Goal: Information Seeking & Learning: Learn about a topic

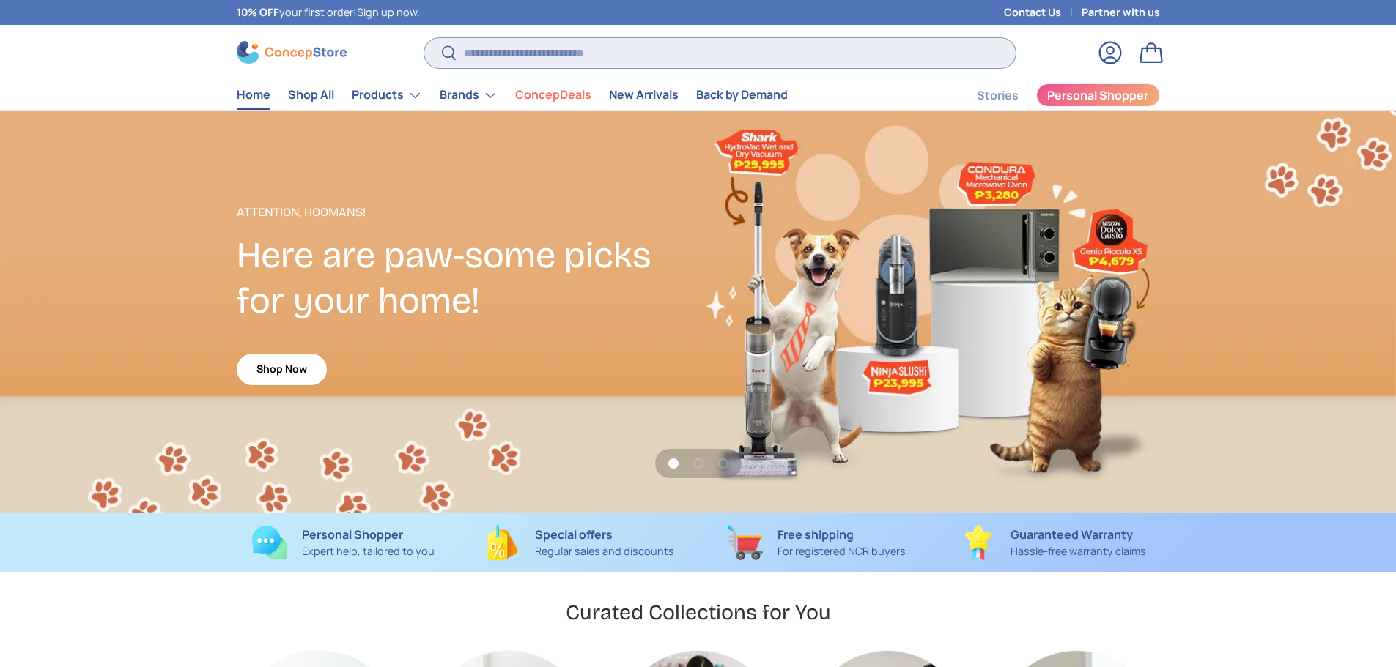
click at [557, 60] on input "Search" at bounding box center [719, 53] width 590 height 30
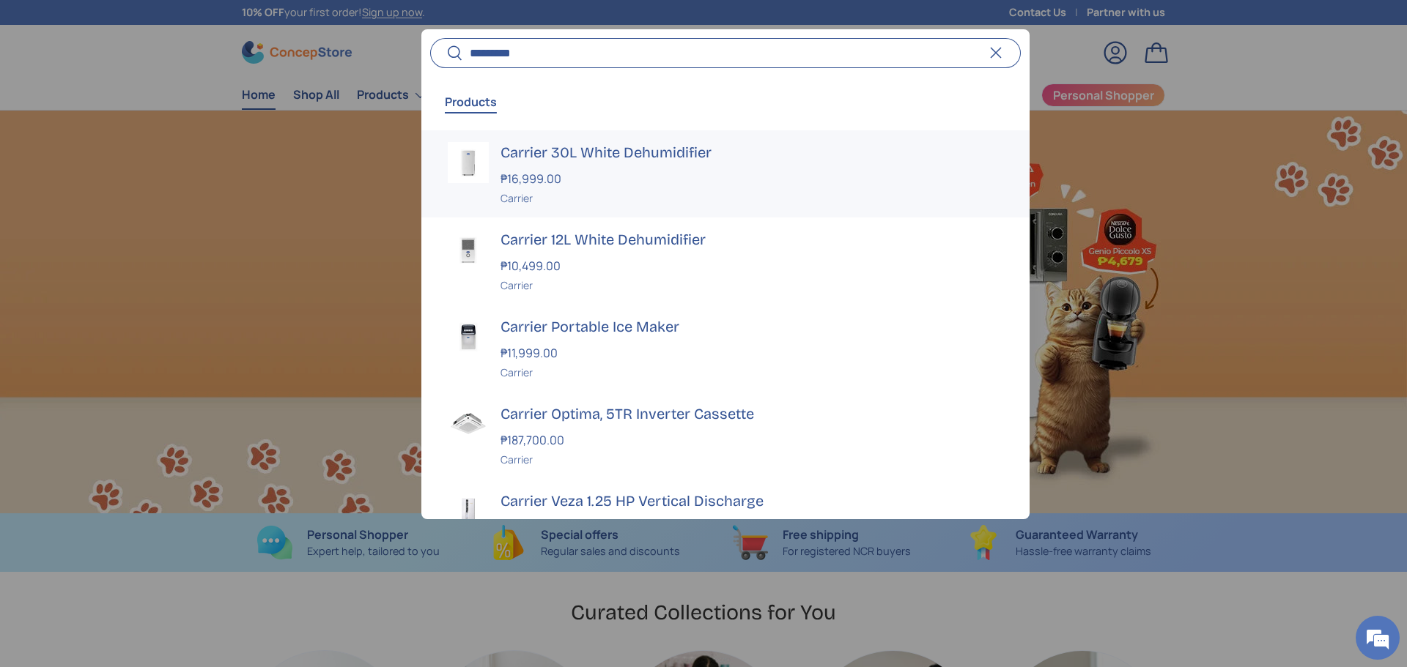
scroll to position [0, 1407]
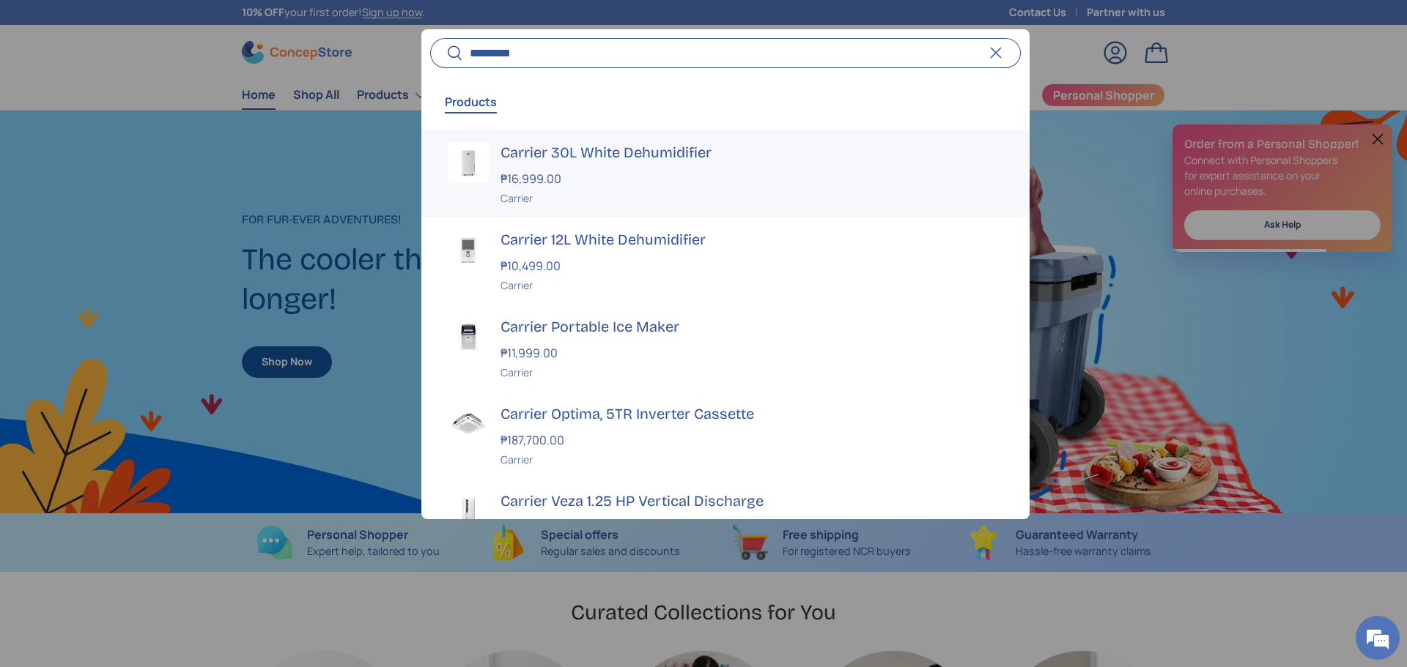
type input "*********"
click at [605, 177] on div "₱16,999.00" at bounding box center [751, 179] width 503 height 18
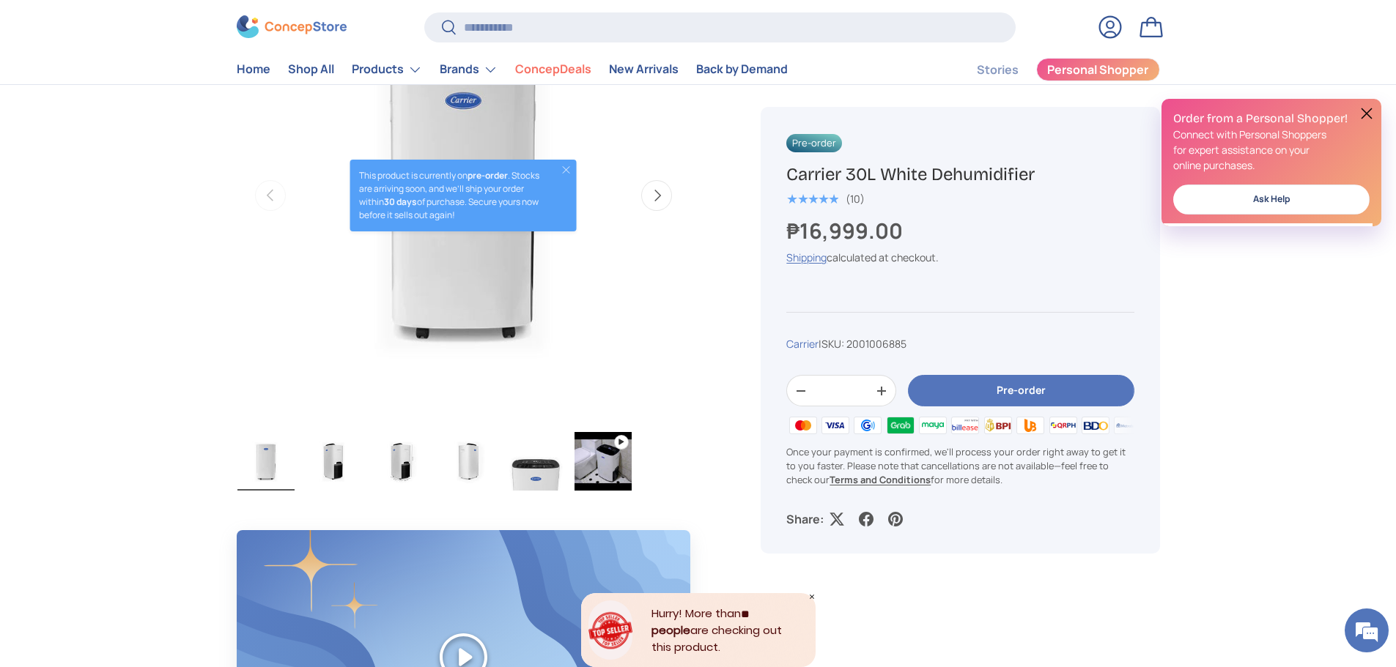
scroll to position [440, 0]
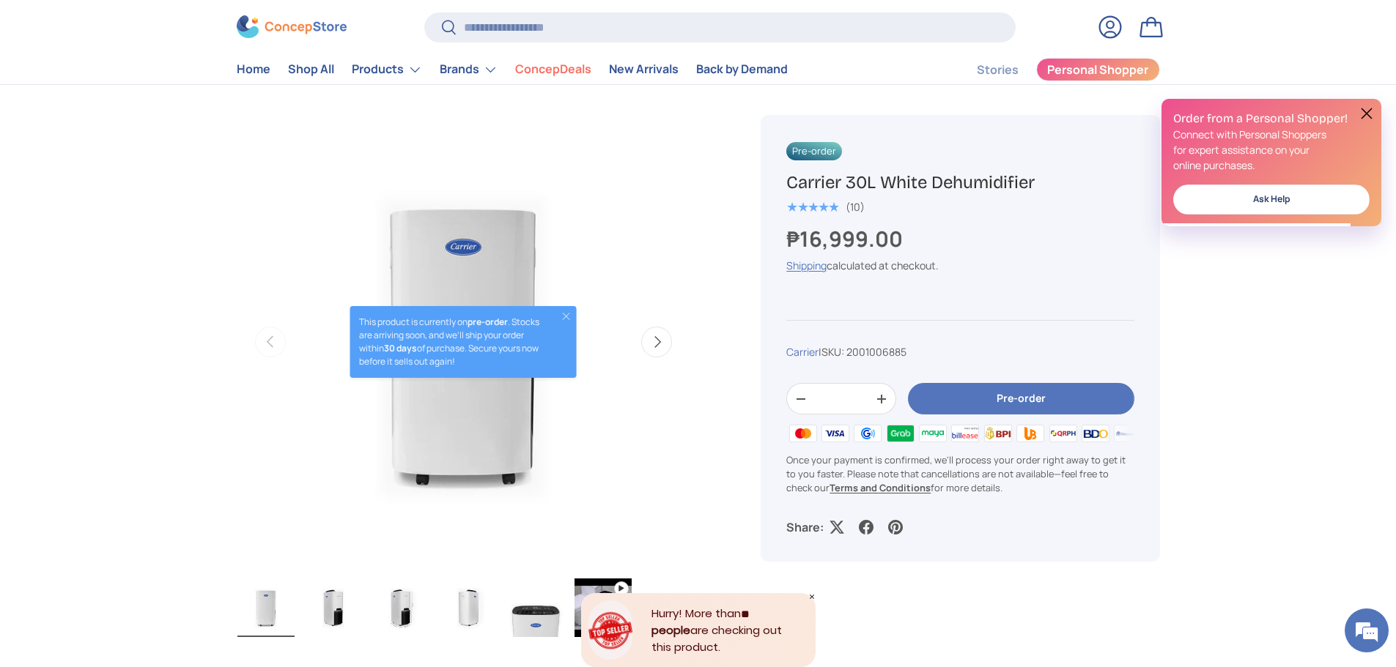
click at [645, 341] on button "Next" at bounding box center [656, 342] width 31 height 31
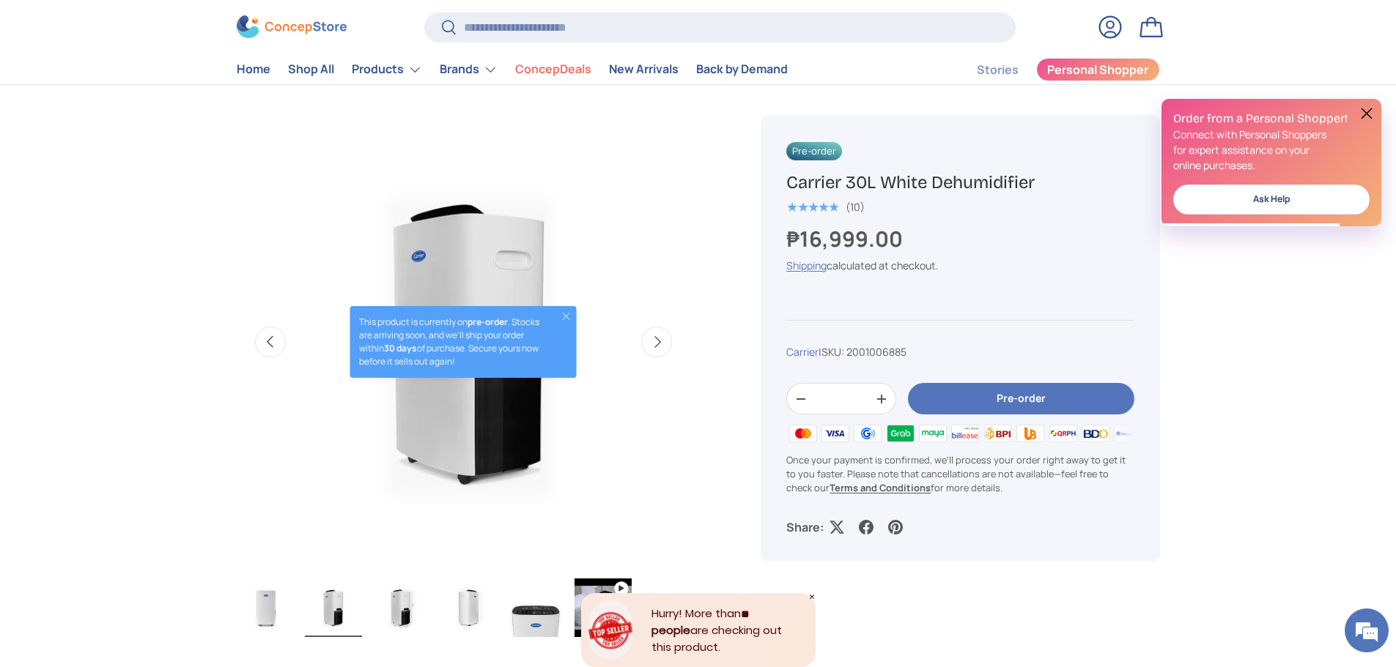
scroll to position [0, 462]
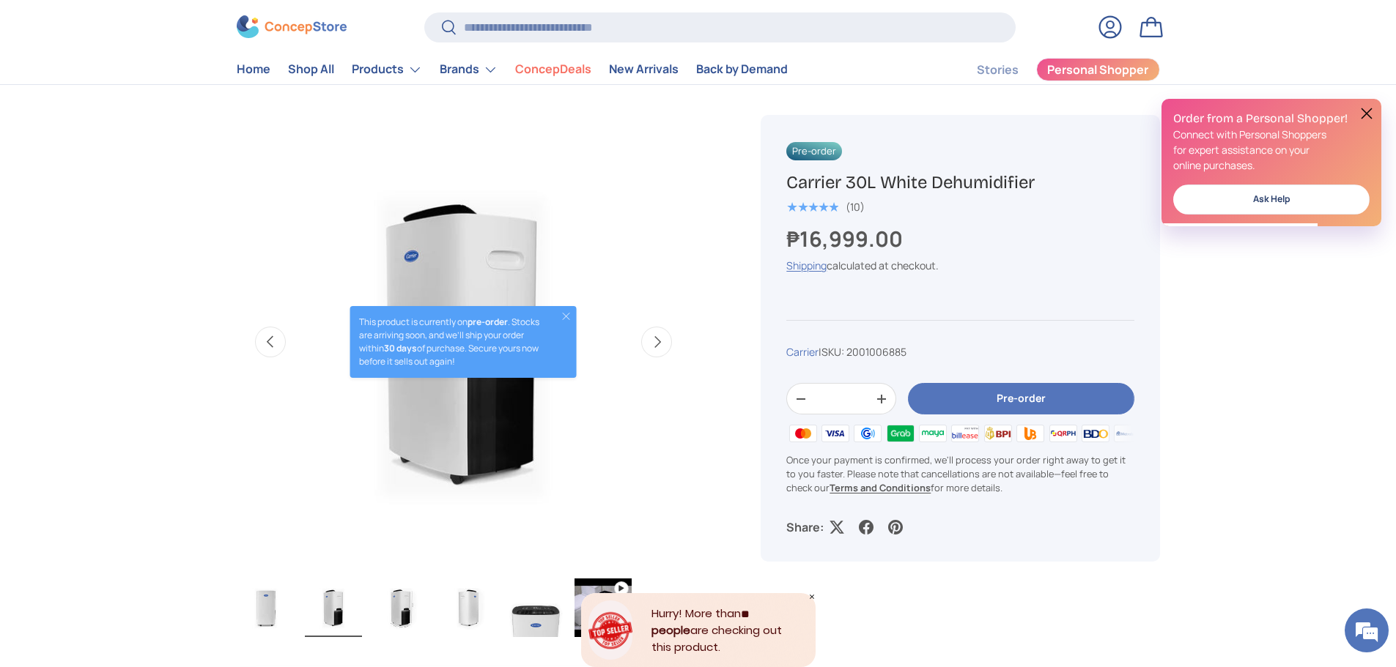
click at [563, 314] on button "Close" at bounding box center [566, 317] width 12 height 12
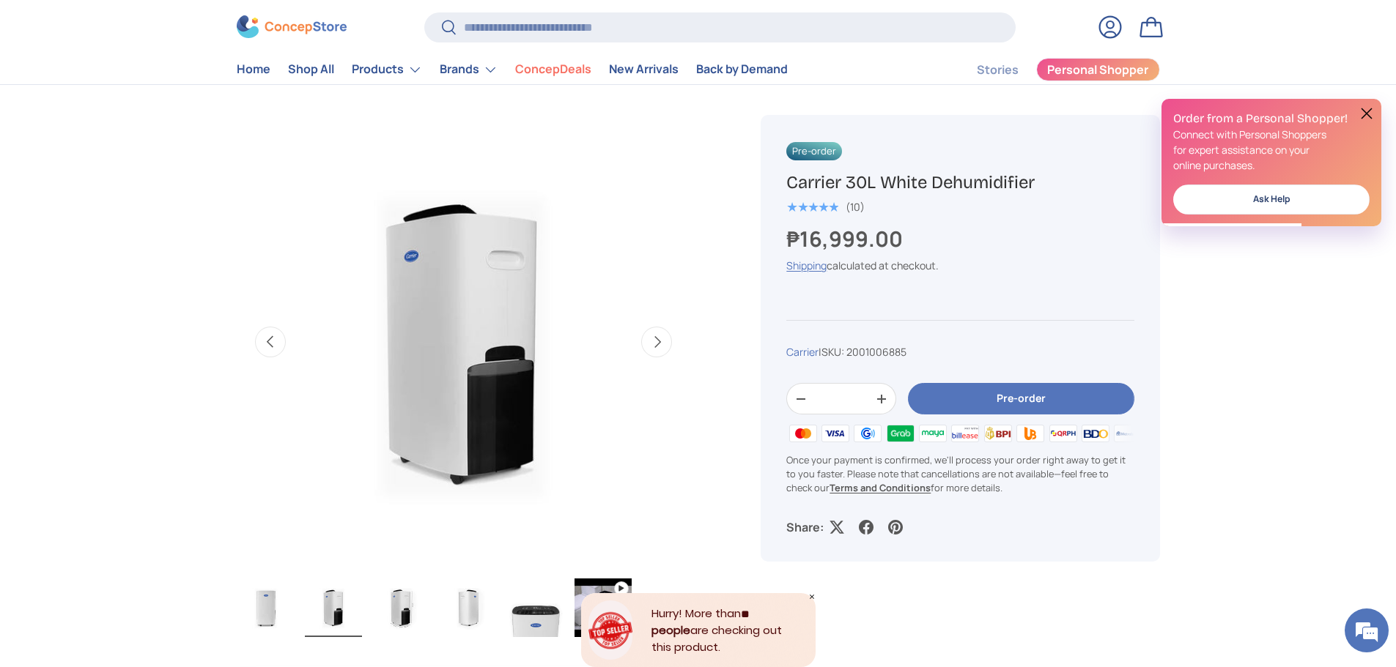
click at [665, 347] on button "Next" at bounding box center [656, 342] width 31 height 31
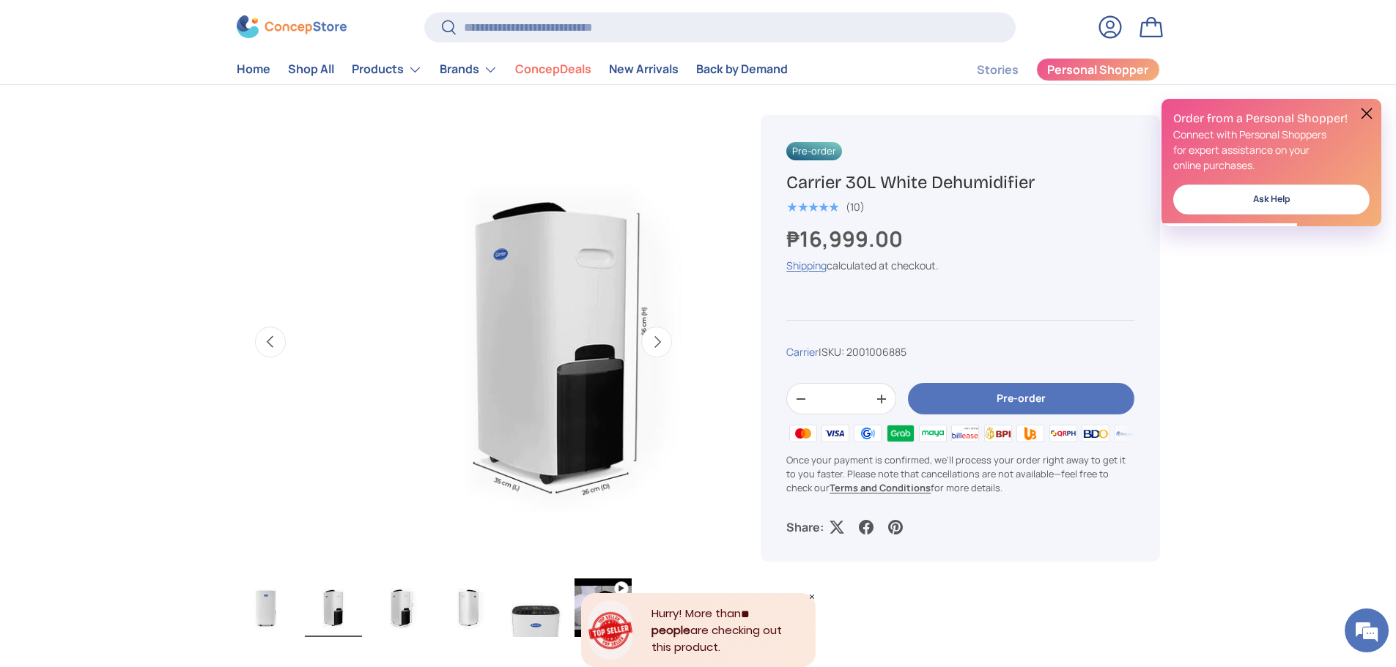
scroll to position [0, 907]
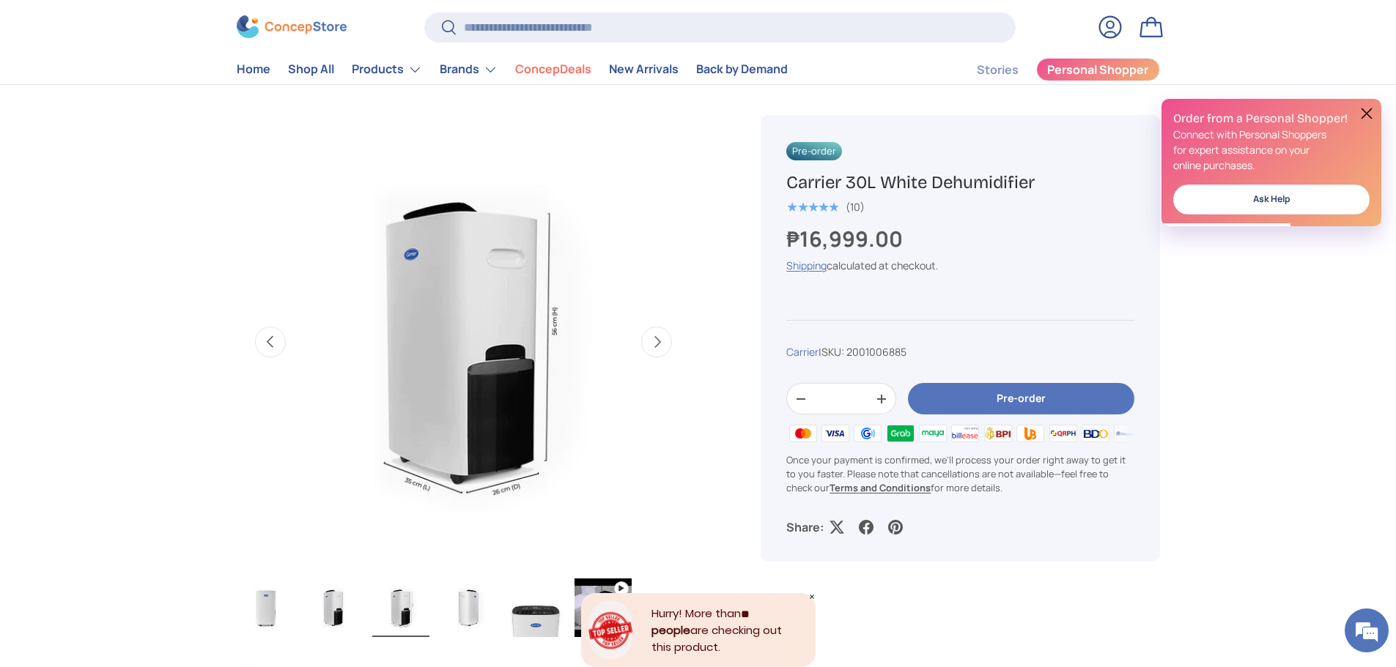
click at [664, 346] on button "Next" at bounding box center [656, 342] width 31 height 31
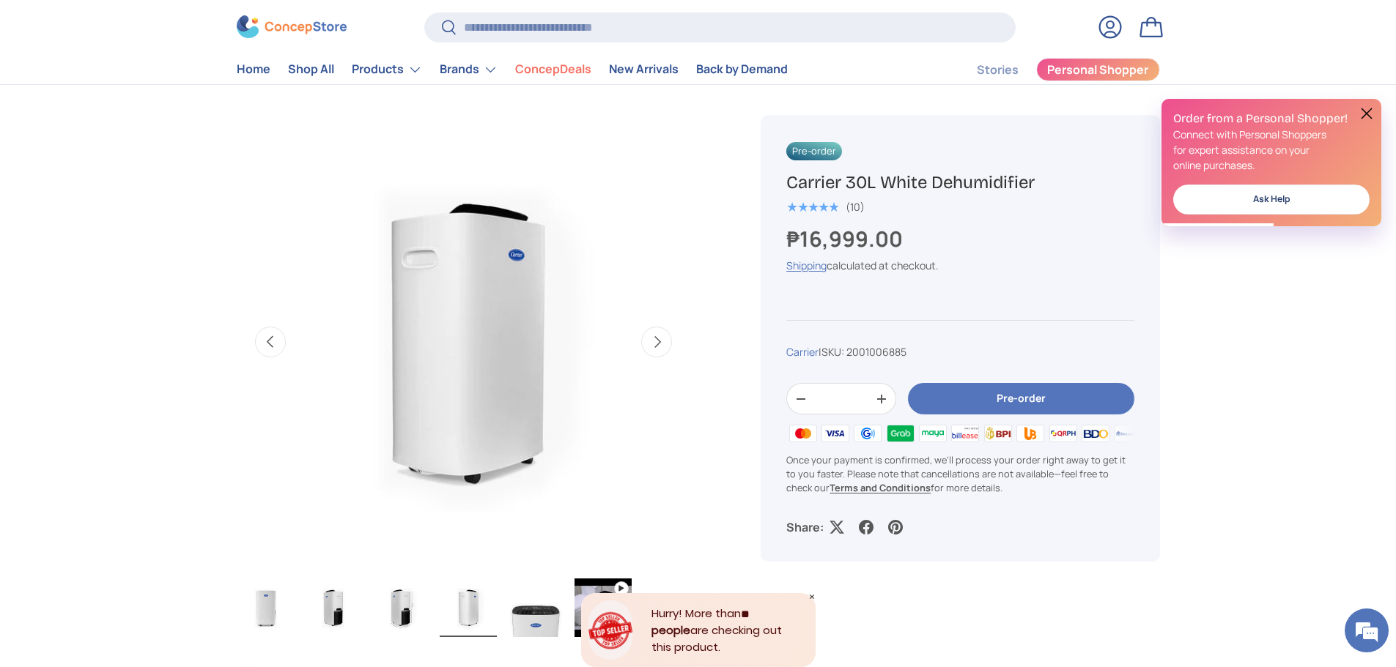
click at [664, 346] on button "Next" at bounding box center [656, 342] width 31 height 31
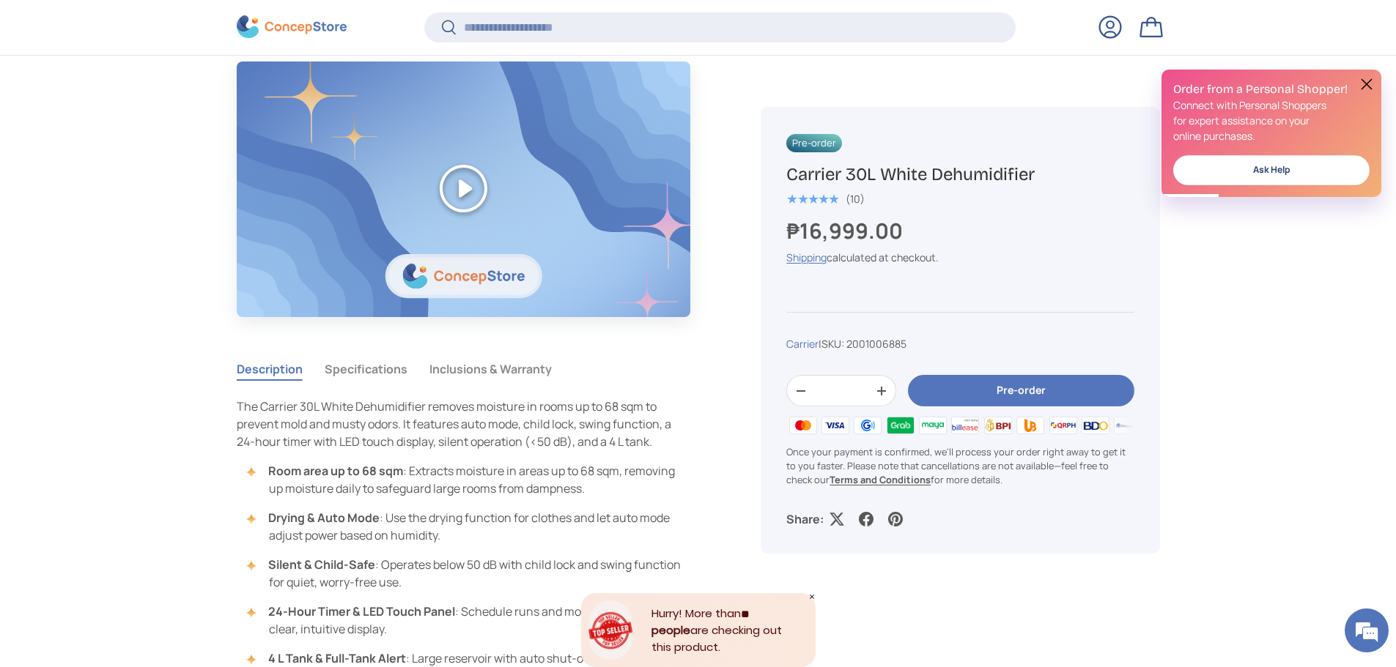
scroll to position [1242, 0]
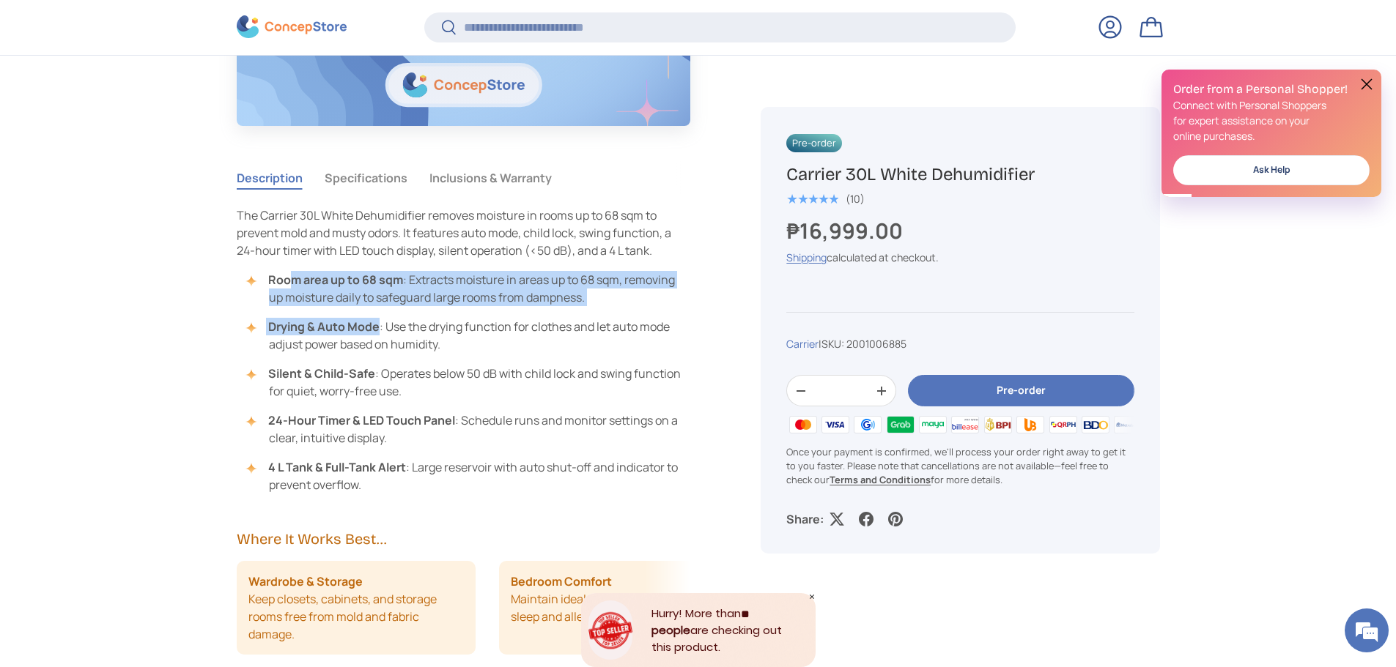
drag, startPoint x: 294, startPoint y: 276, endPoint x: 379, endPoint y: 330, distance: 101.0
click at [379, 330] on ul "Room area up to 68 sqm : Extracts moisture in areas up to 68 sqm, removing up m…" at bounding box center [464, 382] width 454 height 223
click at [331, 331] on strong "Drying & Auto Mode" at bounding box center [323, 327] width 111 height 16
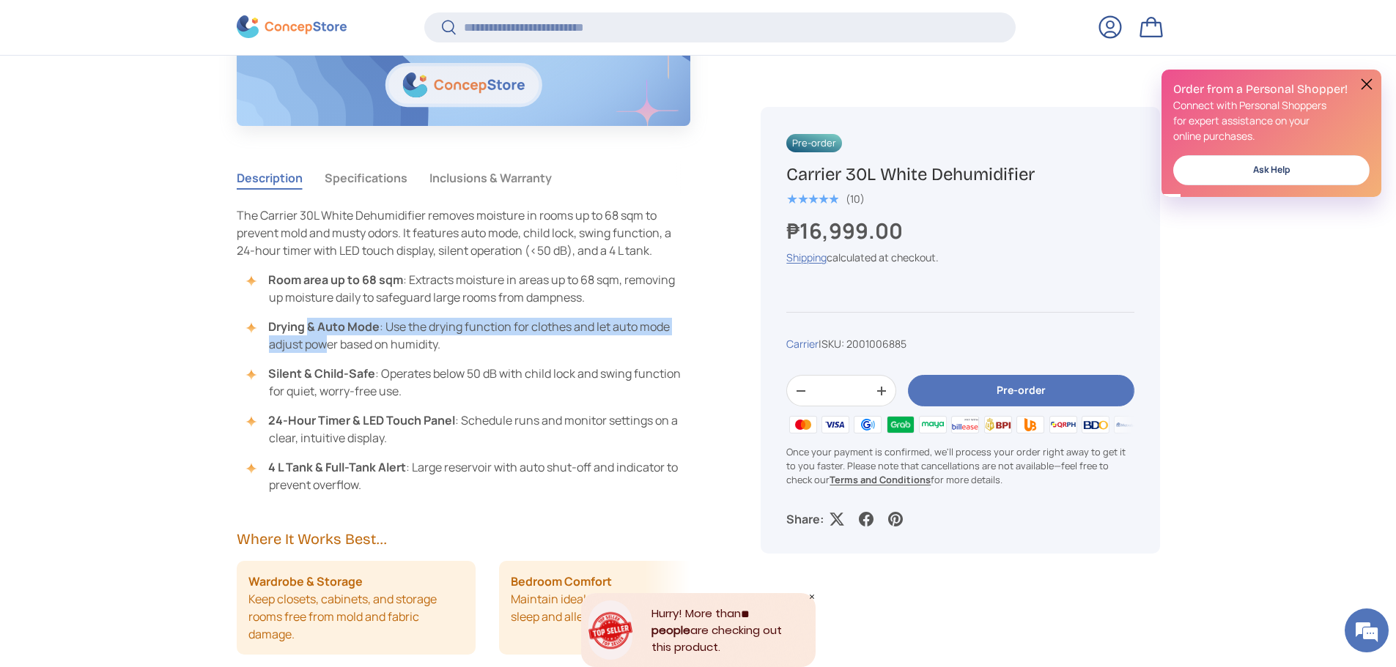
click at [355, 352] on li "Drying & Auto Mode : Use the drying function for clothes and let auto mode adju…" at bounding box center [471, 335] width 440 height 35
click at [377, 329] on strong "Drying & Auto Mode" at bounding box center [323, 327] width 111 height 16
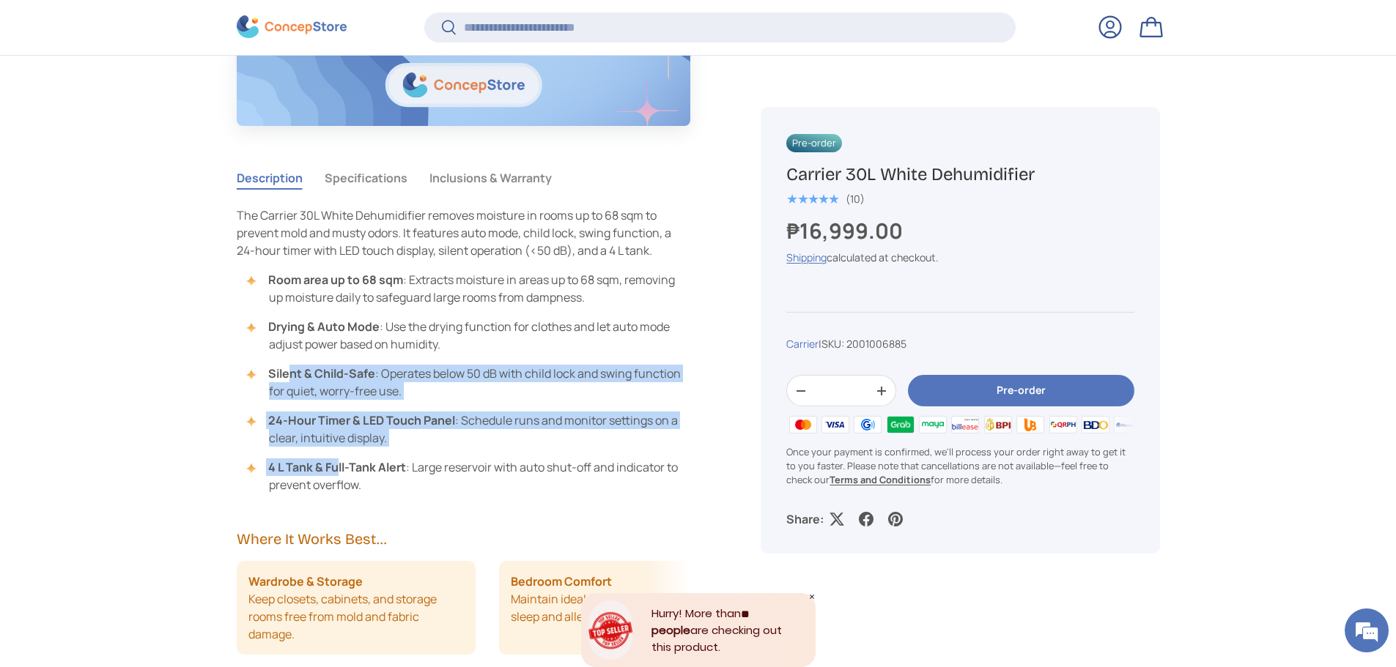
drag, startPoint x: 290, startPoint y: 373, endPoint x: 338, endPoint y: 455, distance: 94.9
click at [338, 455] on ul "Room area up to 68 sqm : Extracts moisture in areas up to 68 sqm, removing up m…" at bounding box center [464, 382] width 454 height 223
click at [341, 436] on li "24-Hour Timer & LED Touch Panel : Schedule runs and monitor settings on a clear…" at bounding box center [471, 429] width 440 height 35
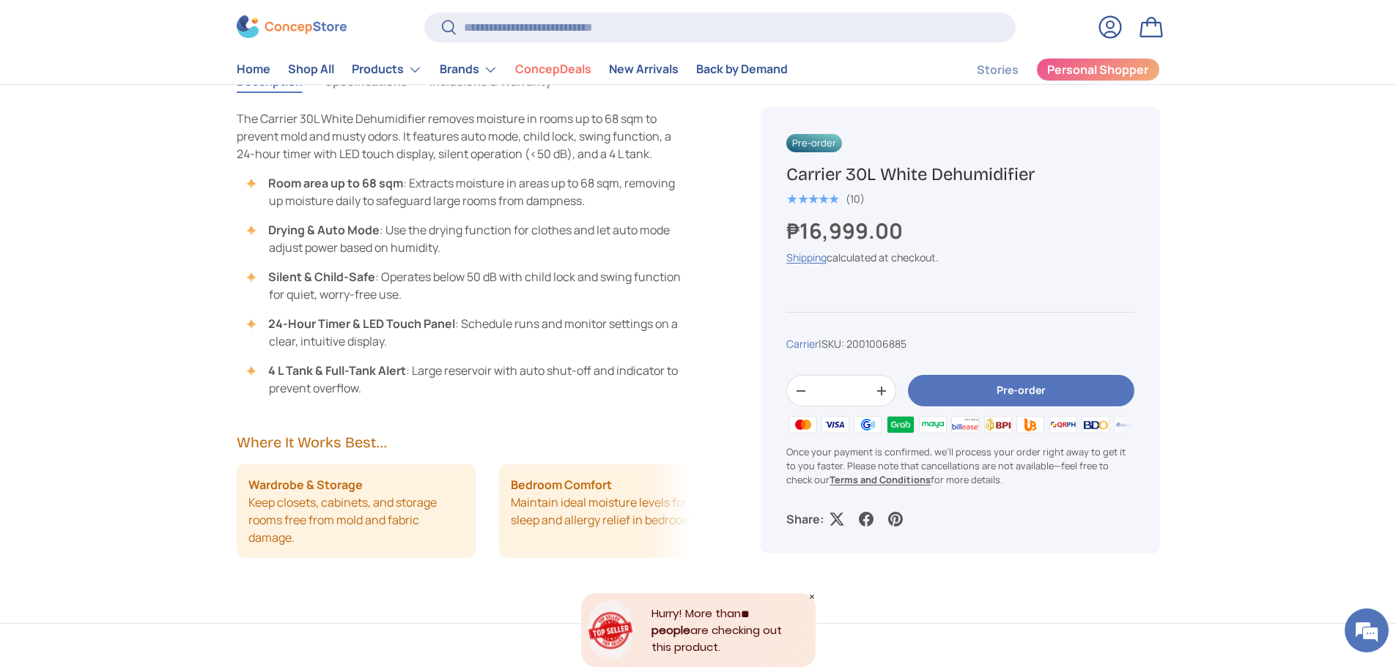
scroll to position [1245, 0]
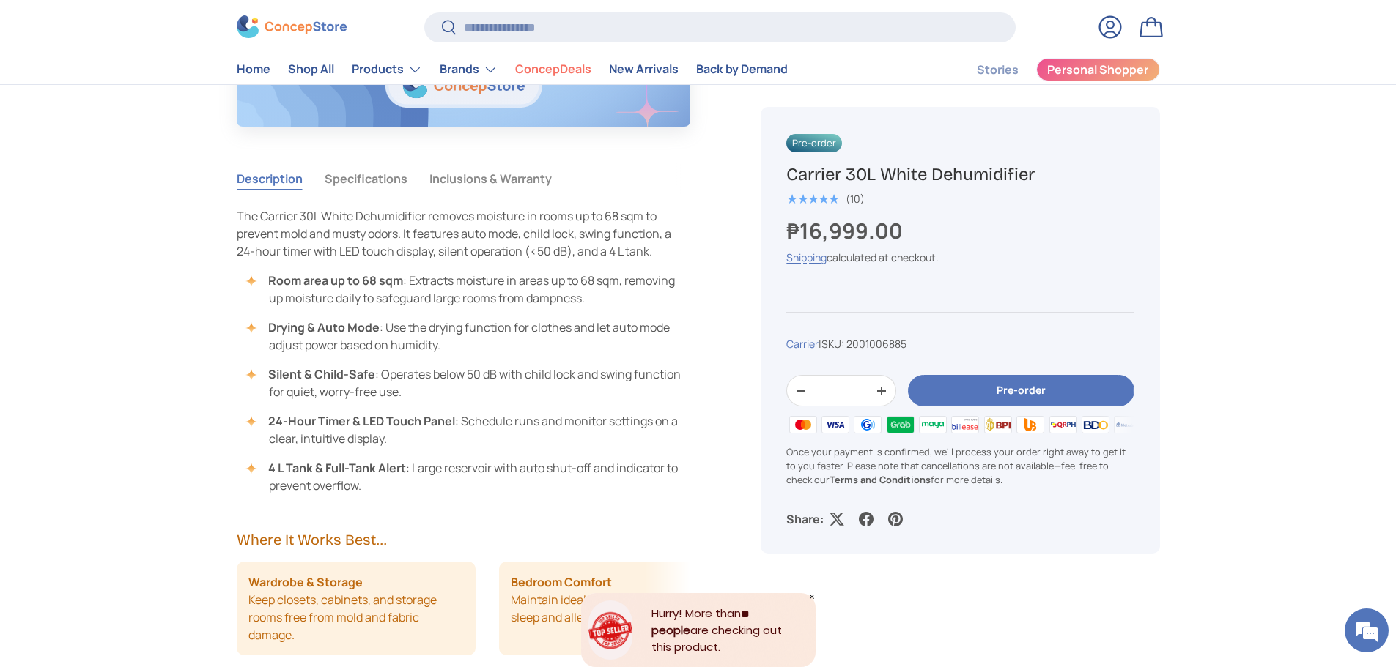
drag, startPoint x: 278, startPoint y: 329, endPoint x: 374, endPoint y: 336, distance: 97.0
click at [340, 345] on li "Drying & Auto Mode : Use the drying function for clothes and let auto mode adju…" at bounding box center [471, 336] width 440 height 35
click at [374, 336] on li "Drying & Auto Mode : Use the drying function for clothes and let auto mode adju…" at bounding box center [471, 336] width 440 height 35
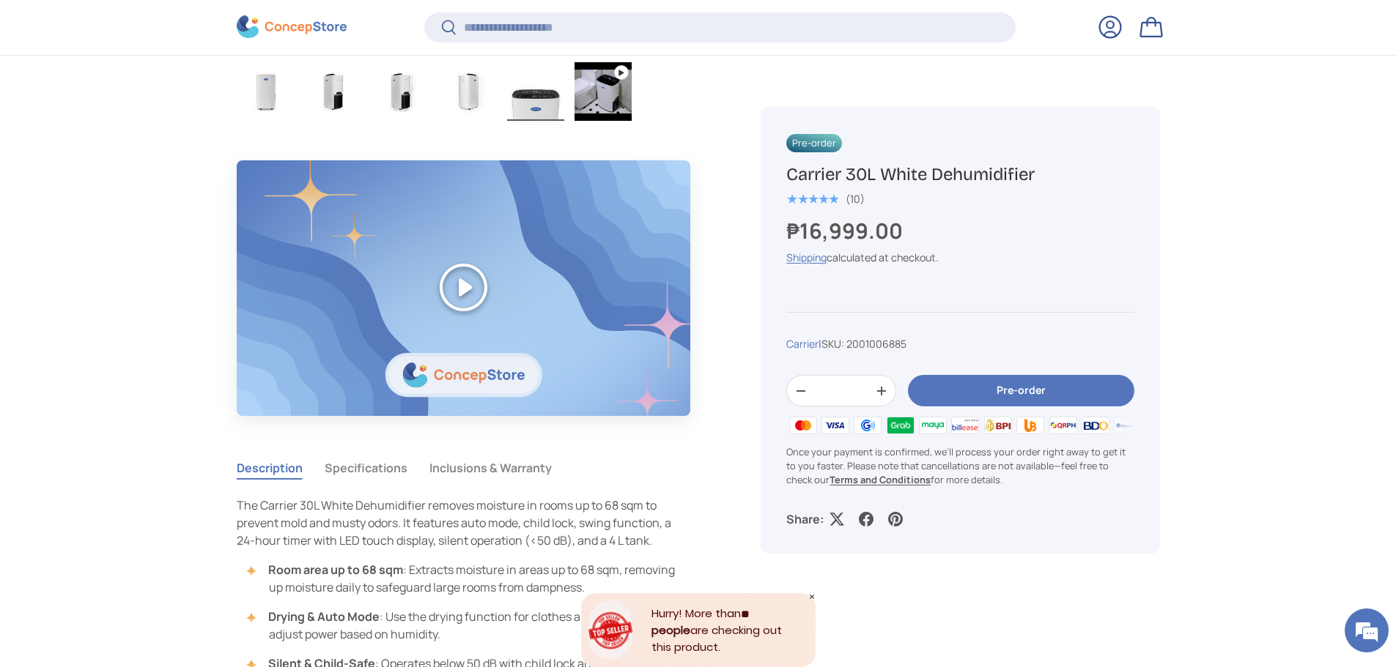
scroll to position [1096, 0]
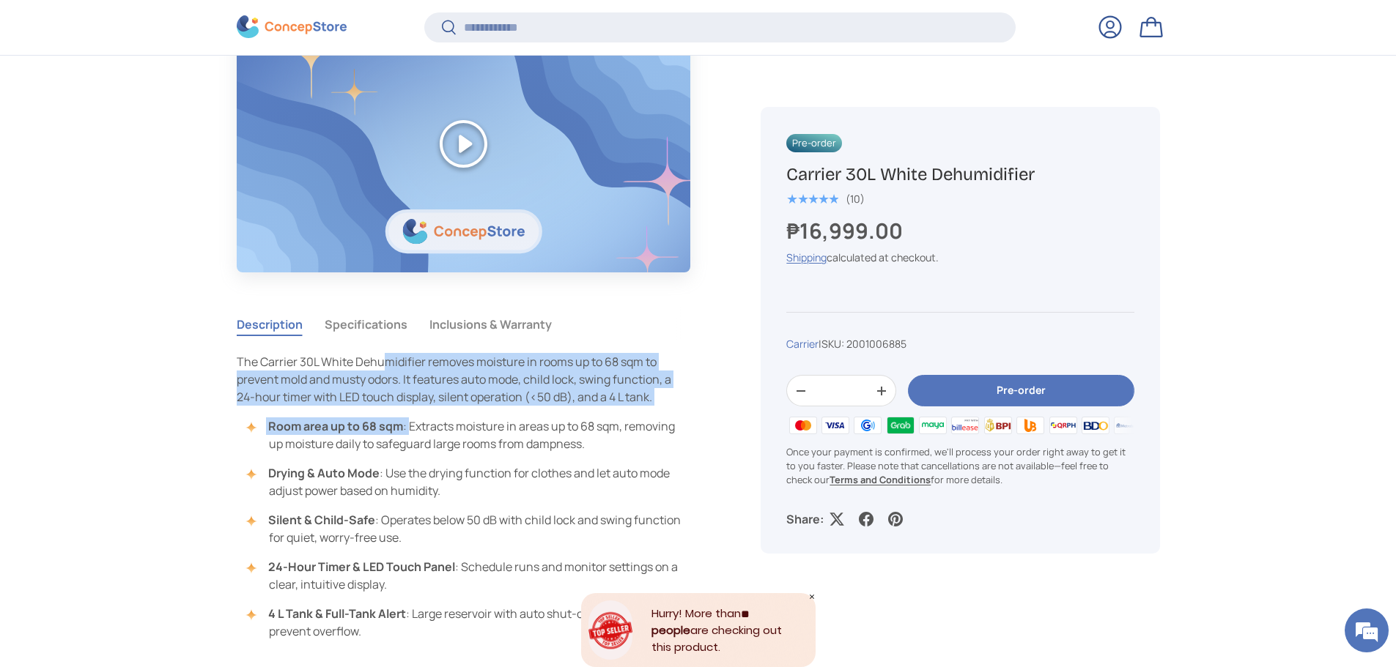
drag, startPoint x: 381, startPoint y: 363, endPoint x: 411, endPoint y: 419, distance: 63.9
click at [411, 419] on div "The Carrier 30L White Dehumidifier removes moisture in rooms up to 68 sqm to pr…" at bounding box center [464, 496] width 454 height 287
click at [419, 406] on p "The Carrier 30L White Dehumidifier removes moisture in rooms up to 68 sqm to pr…" at bounding box center [464, 379] width 454 height 53
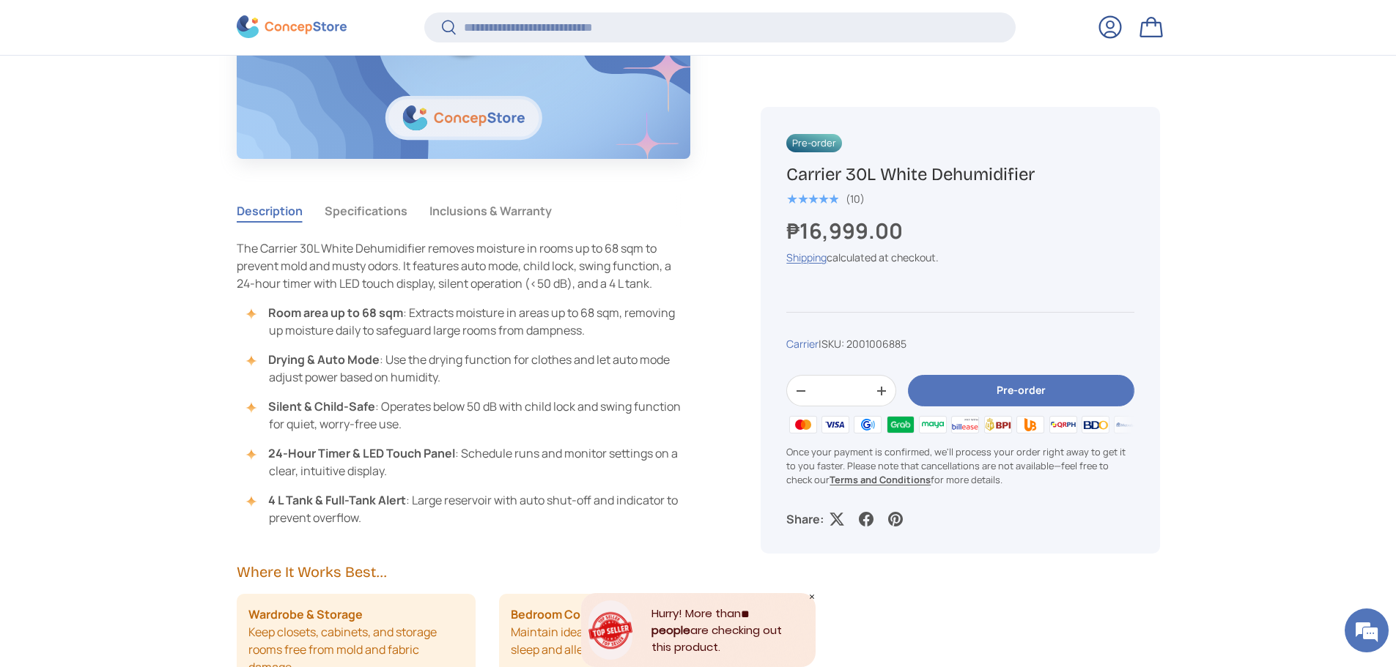
scroll to position [1316, 0]
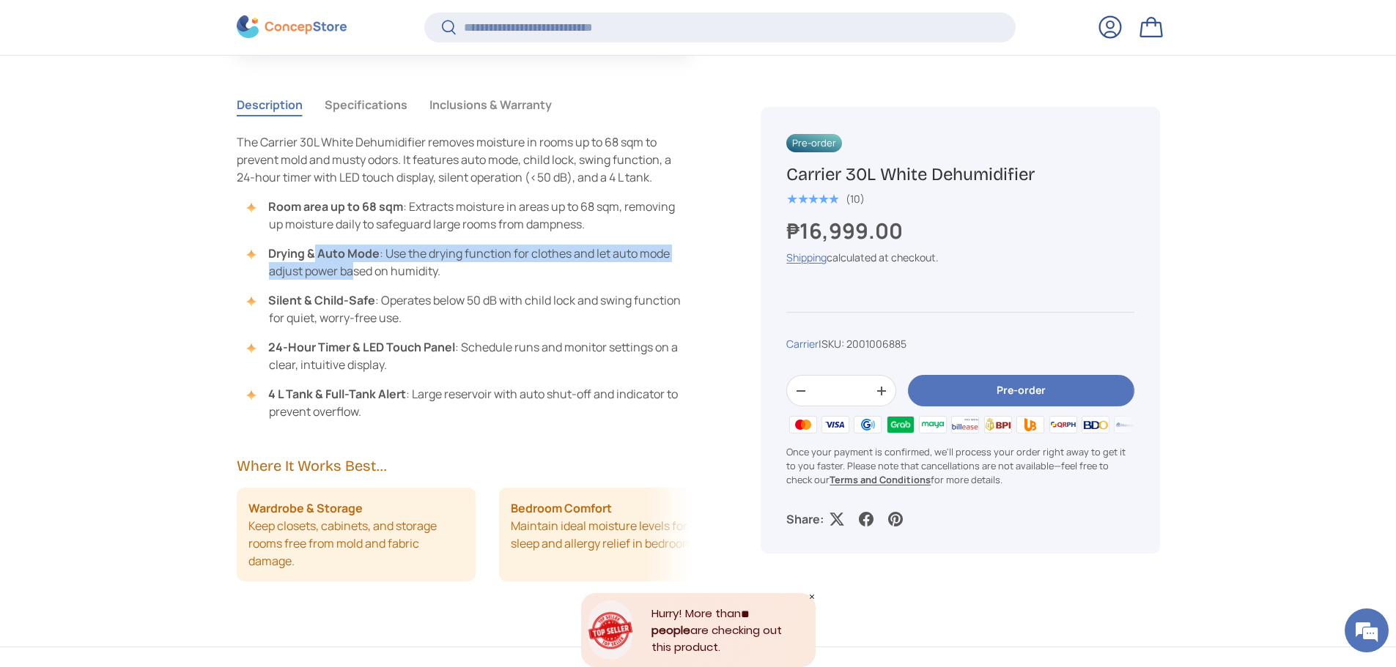
drag, startPoint x: 334, startPoint y: 267, endPoint x: 323, endPoint y: 266, distance: 11.0
click at [354, 275] on li "Drying & Auto Mode : Use the drying function for clothes and let auto mode adju…" at bounding box center [471, 262] width 440 height 35
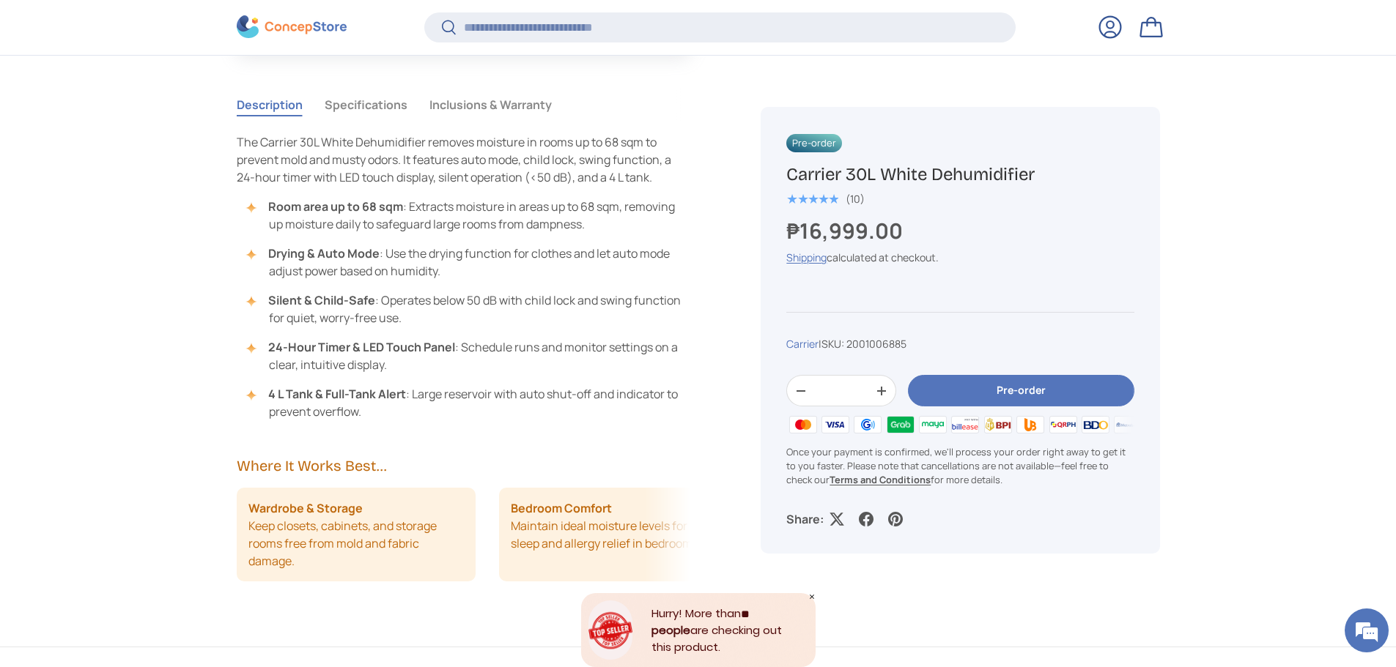
click at [294, 260] on strong "Drying & Auto Mode" at bounding box center [323, 253] width 111 height 16
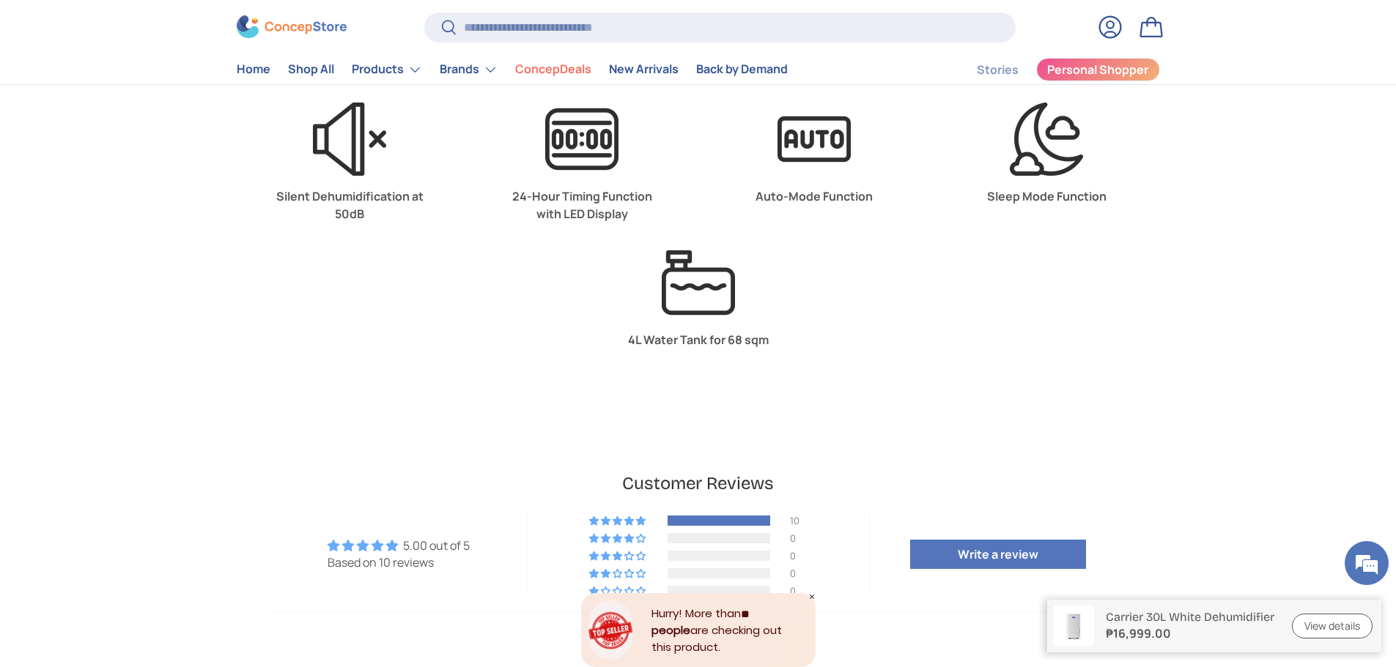
scroll to position [3443, 0]
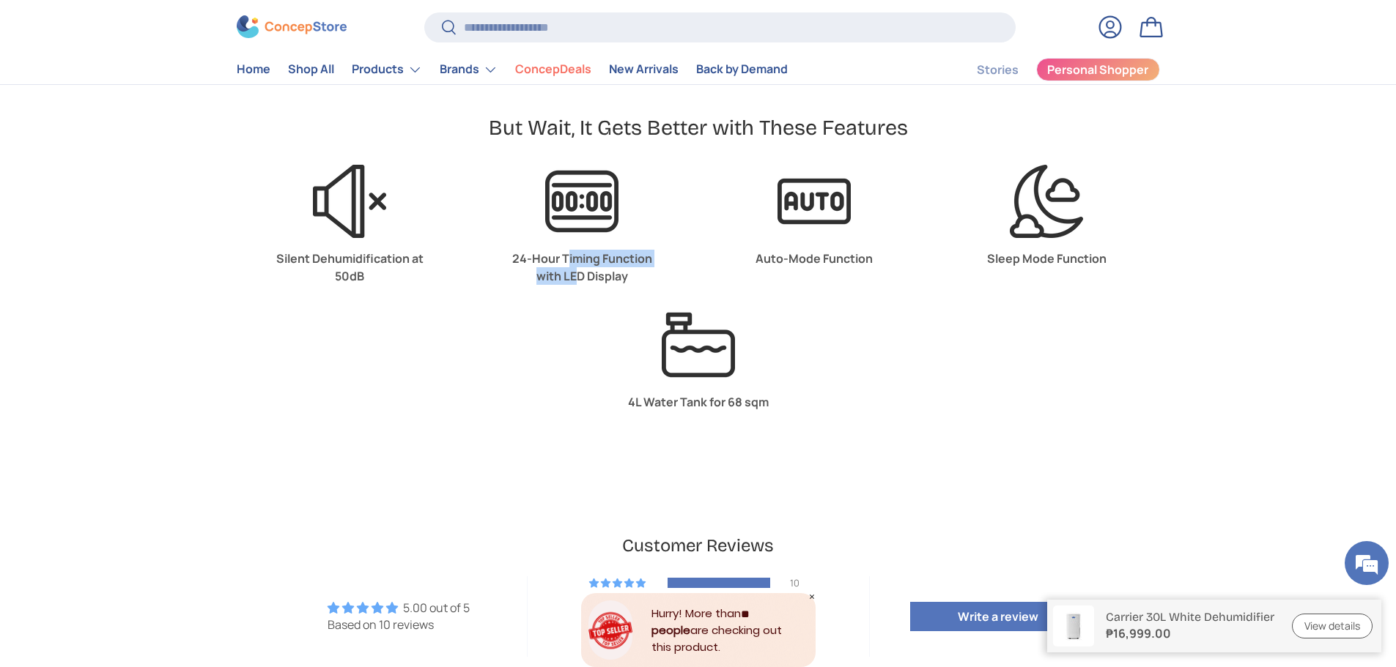
drag, startPoint x: 568, startPoint y: 262, endPoint x: 575, endPoint y: 280, distance: 19.5
click at [575, 280] on strong "24-Hour Timing Function with LED Display" at bounding box center [582, 268] width 140 height 34
click at [561, 261] on strong "24-Hour Timing Function with LED Display" at bounding box center [582, 268] width 140 height 34
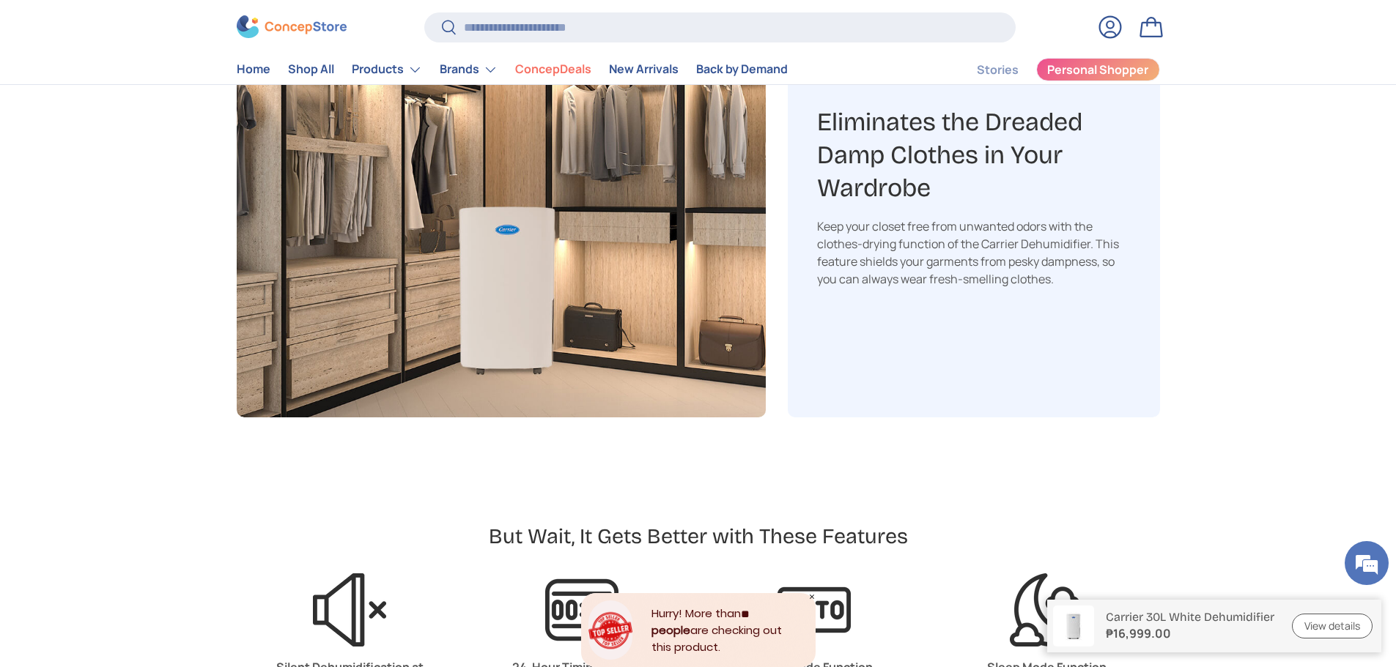
scroll to position [3003, 0]
